Goal: Information Seeking & Learning: Learn about a topic

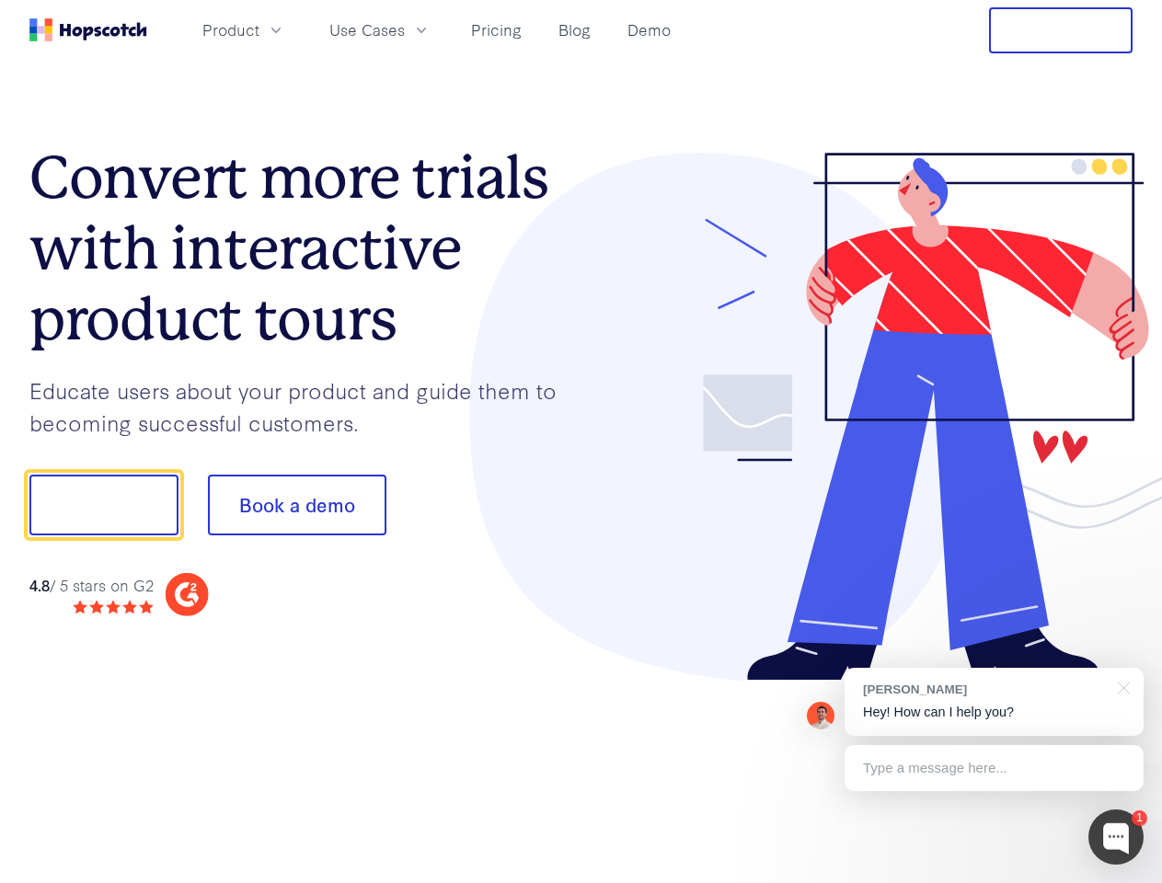
click at [581, 441] on div at bounding box center [857, 417] width 552 height 529
click at [259, 29] on span "Product" at bounding box center [230, 29] width 57 height 23
click at [405, 29] on span "Use Cases" at bounding box center [366, 29] width 75 height 23
click at [1060, 30] on button "Free Trial" at bounding box center [1060, 30] width 143 height 46
click at [103, 505] on button "Show me!" at bounding box center [103, 505] width 149 height 61
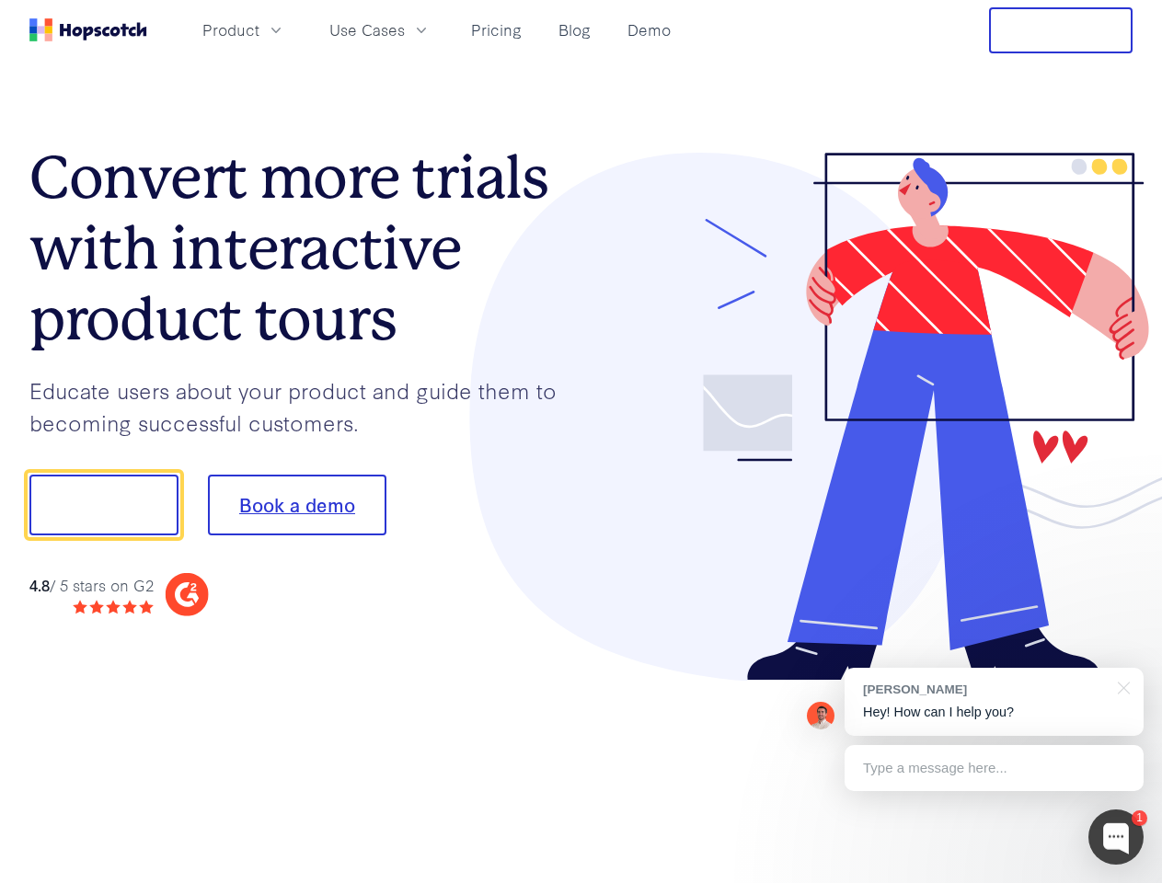
click at [296, 505] on button "Book a demo" at bounding box center [297, 505] width 178 height 61
click at [1116, 837] on div at bounding box center [1115, 836] width 55 height 55
click at [993, 702] on div "[PERSON_NAME] Hey! How can I help you?" at bounding box center [993, 702] width 299 height 68
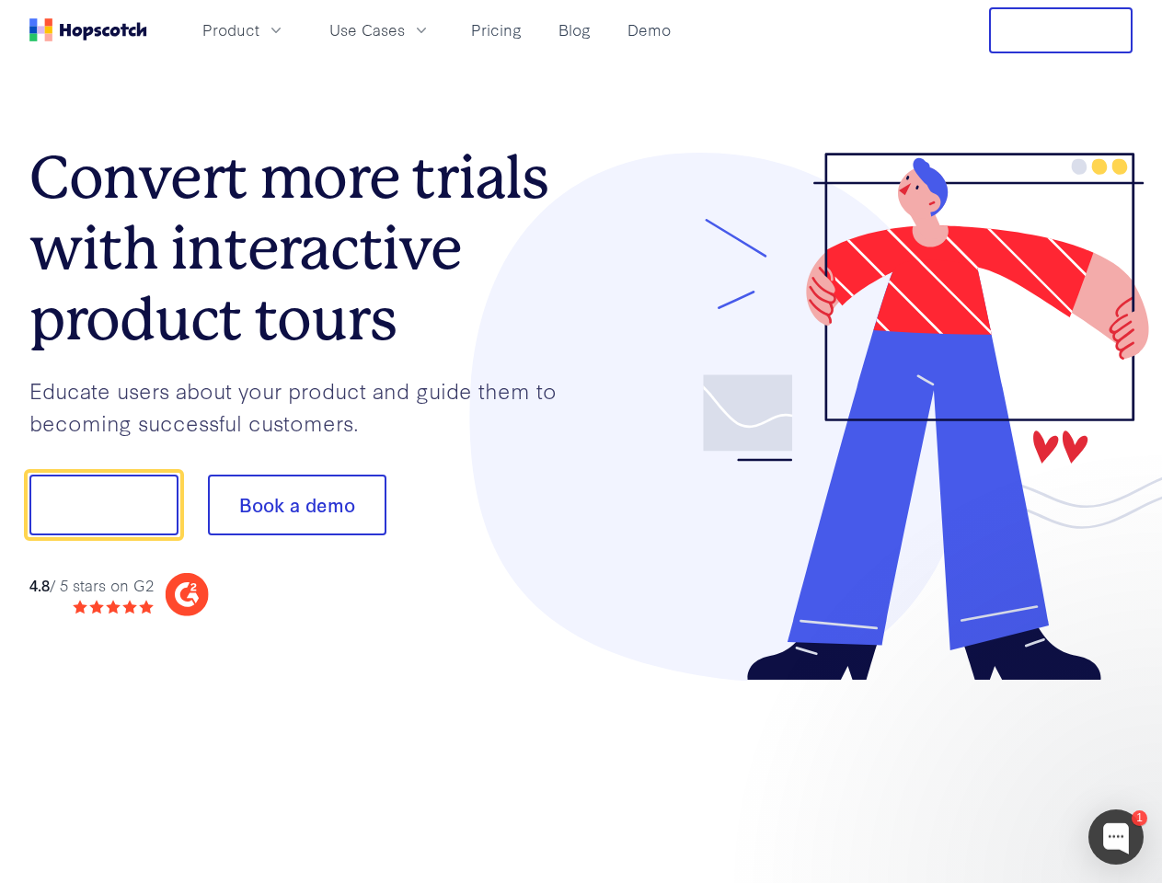
click at [1120, 686] on div at bounding box center [970, 625] width 345 height 367
click at [993, 768] on div at bounding box center [970, 625] width 345 height 367
